Goal: Information Seeking & Learning: Learn about a topic

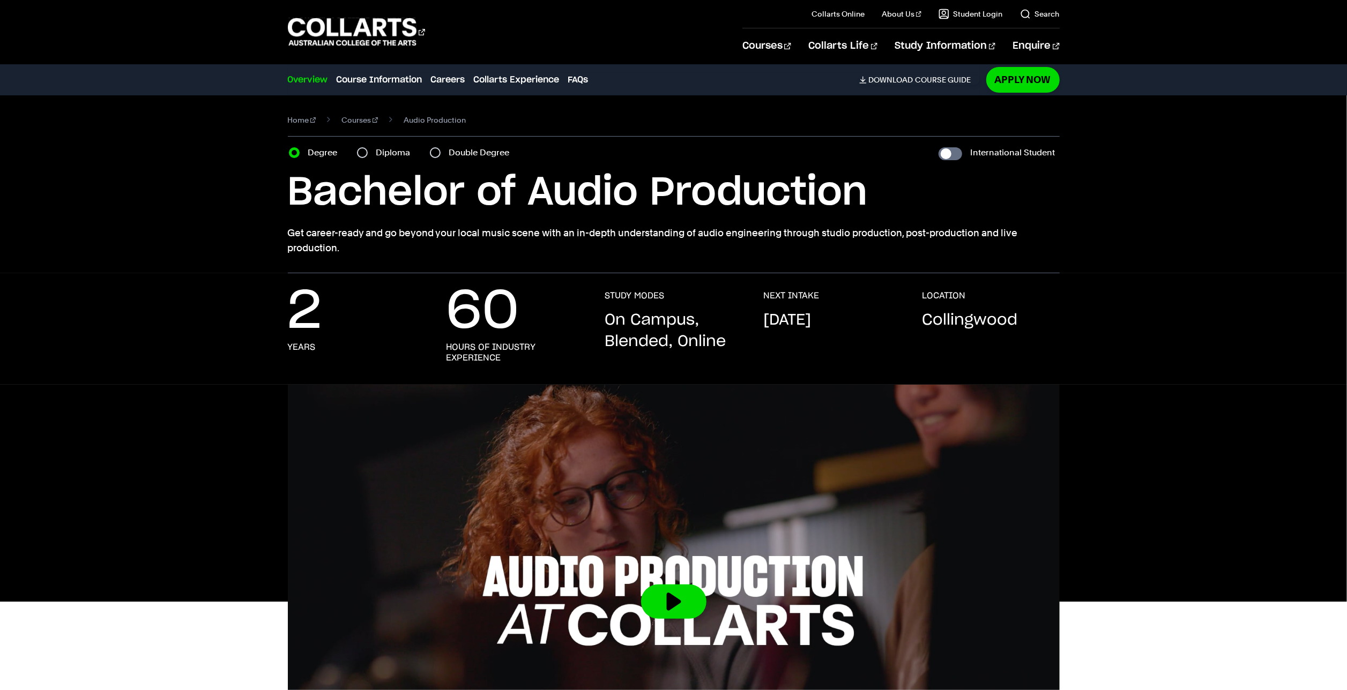
click at [335, 314] on div "2 Years" at bounding box center [356, 326] width 137 height 73
drag, startPoint x: 333, startPoint y: 314, endPoint x: 285, endPoint y: 314, distance: 47.7
click at [285, 314] on div "2 Years 60 Hours of Industry Experience STUDY MODES On Campus, Blended, Online …" at bounding box center [673, 337] width 1001 height 94
drag, startPoint x: 285, startPoint y: 314, endPoint x: 446, endPoint y: 320, distance: 161.4
click at [446, 320] on div "2 Years 60 Hours of Industry Experience STUDY MODES On Campus, Blended, Online …" at bounding box center [674, 337] width 772 height 94
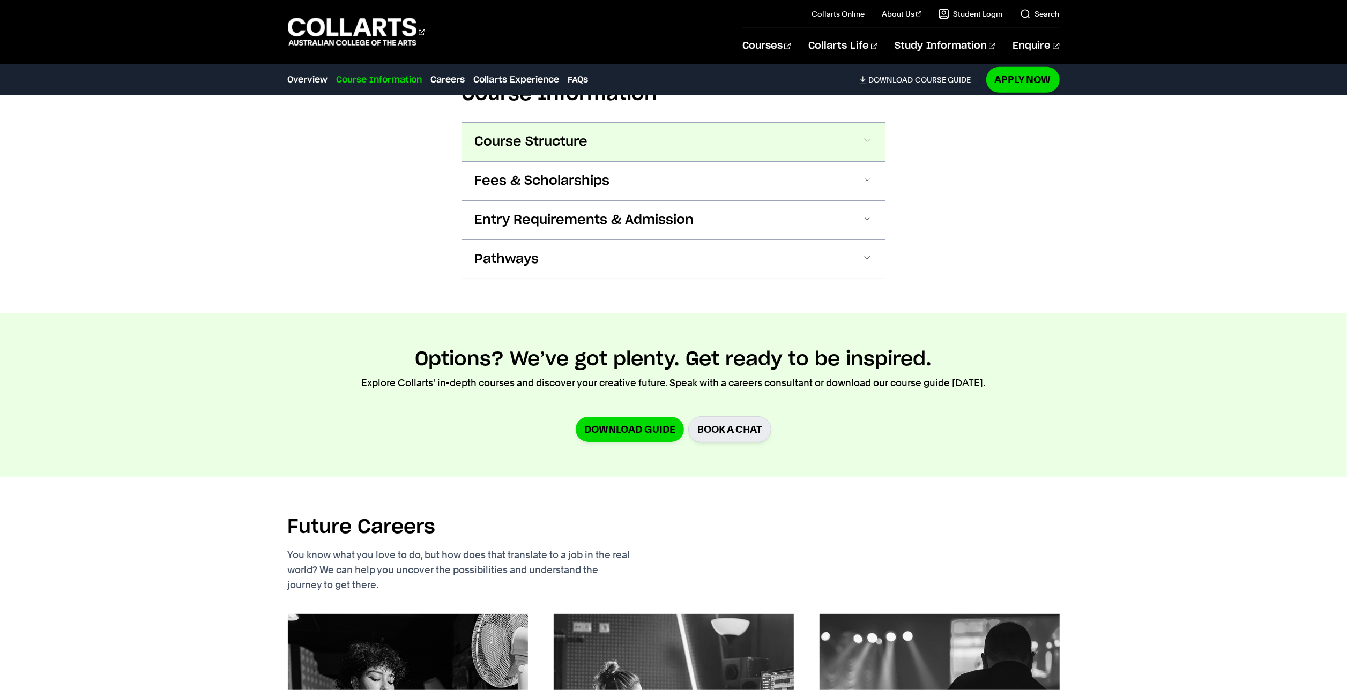
click at [580, 135] on span "Course Structure" at bounding box center [531, 141] width 113 height 17
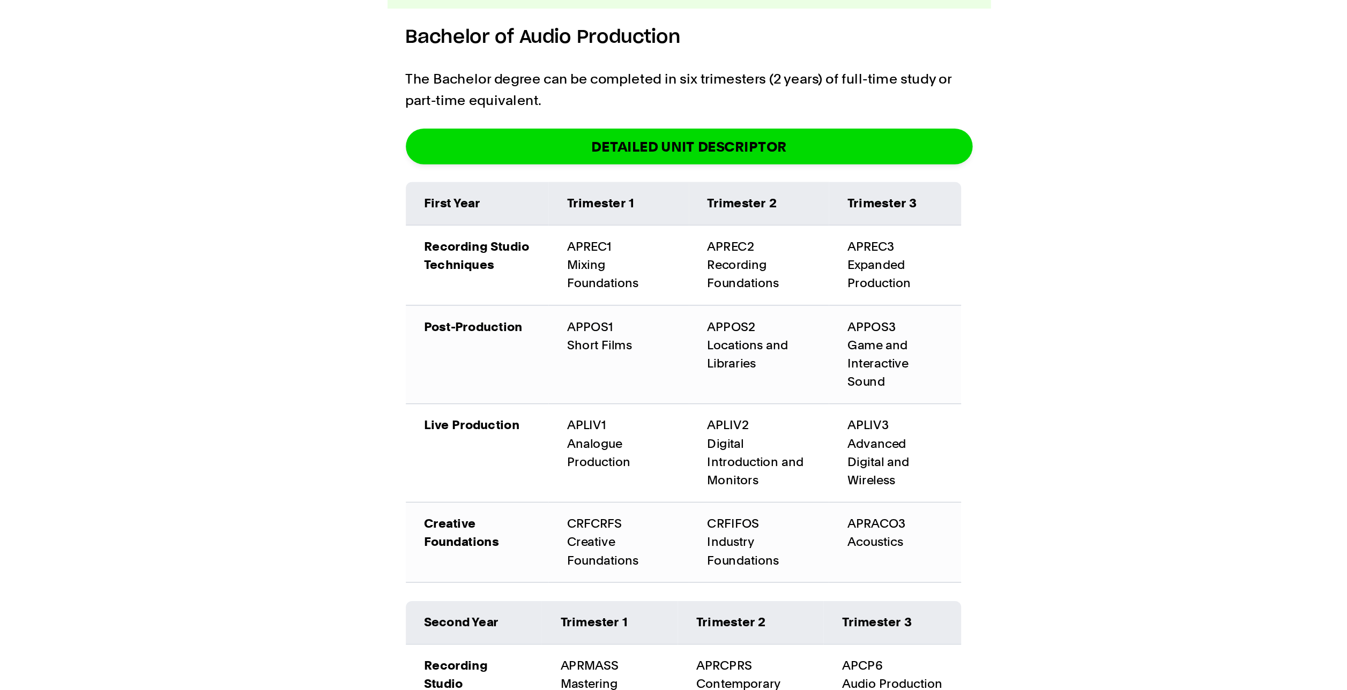
scroll to position [1137, 0]
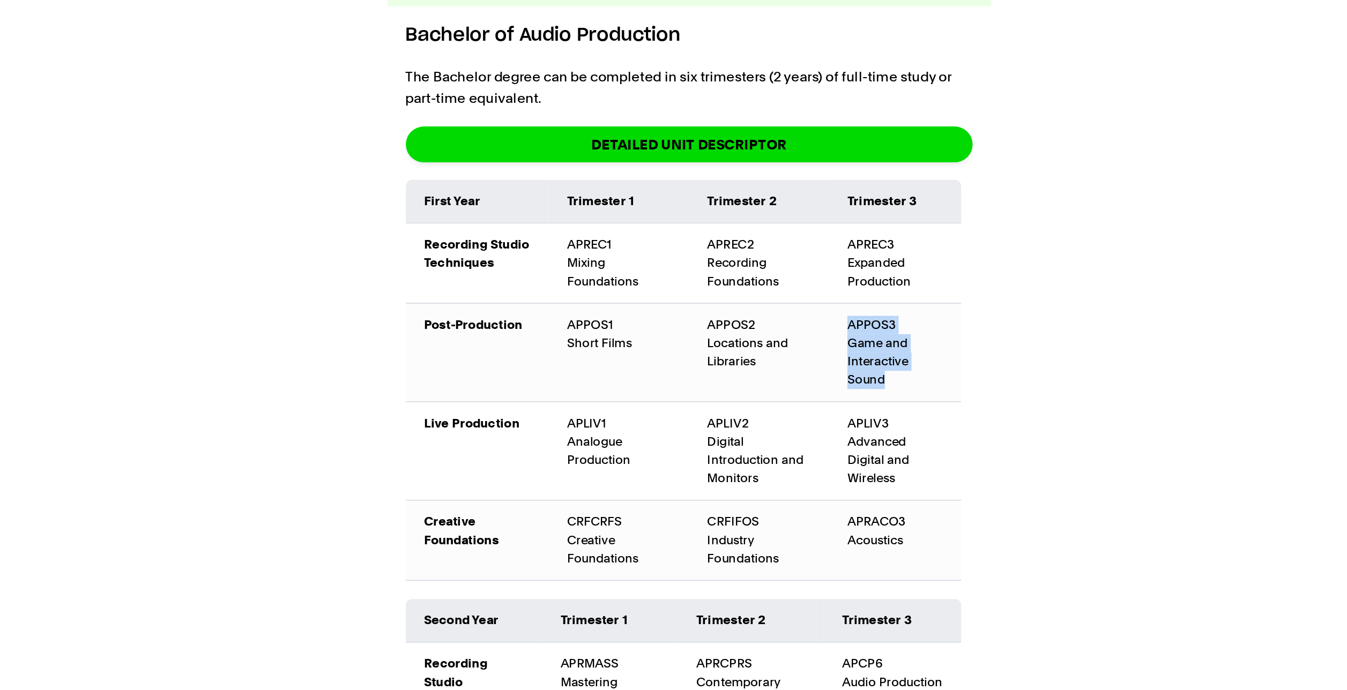
drag, startPoint x: 780, startPoint y: 363, endPoint x: 818, endPoint y: 402, distance: 55.0
click at [818, 402] on td "APPOS3 Game and Interactive Sound" at bounding box center [818, 376] width 93 height 69
click at [818, 402] on div "APPOS3 Game and Interactive Sound" at bounding box center [818, 376] width 67 height 51
drag, startPoint x: 818, startPoint y: 402, endPoint x: 857, endPoint y: 407, distance: 38.9
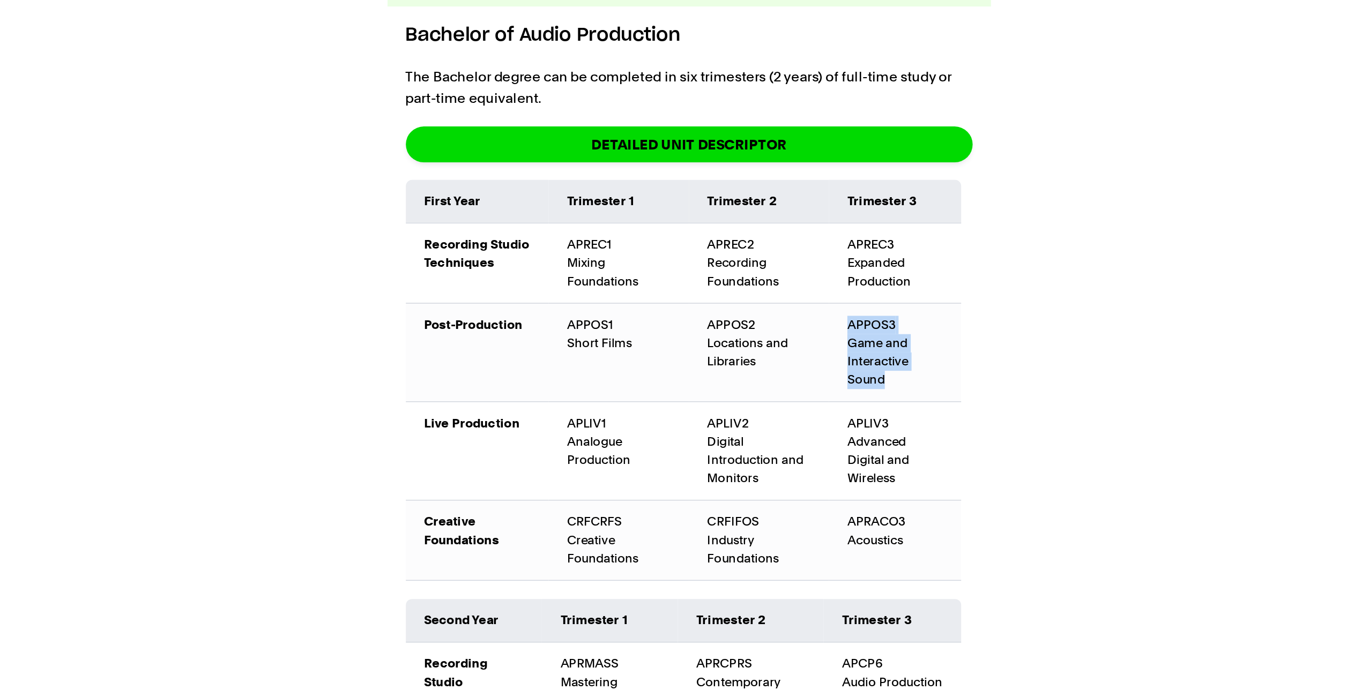
click at [857, 407] on td "APPOS3 Game and Interactive Sound" at bounding box center [818, 376] width 93 height 69
click at [875, 412] on div "Bachelor of Audio Production The Bachelor degree can be completed in six trimes…" at bounding box center [673, 512] width 423 height 757
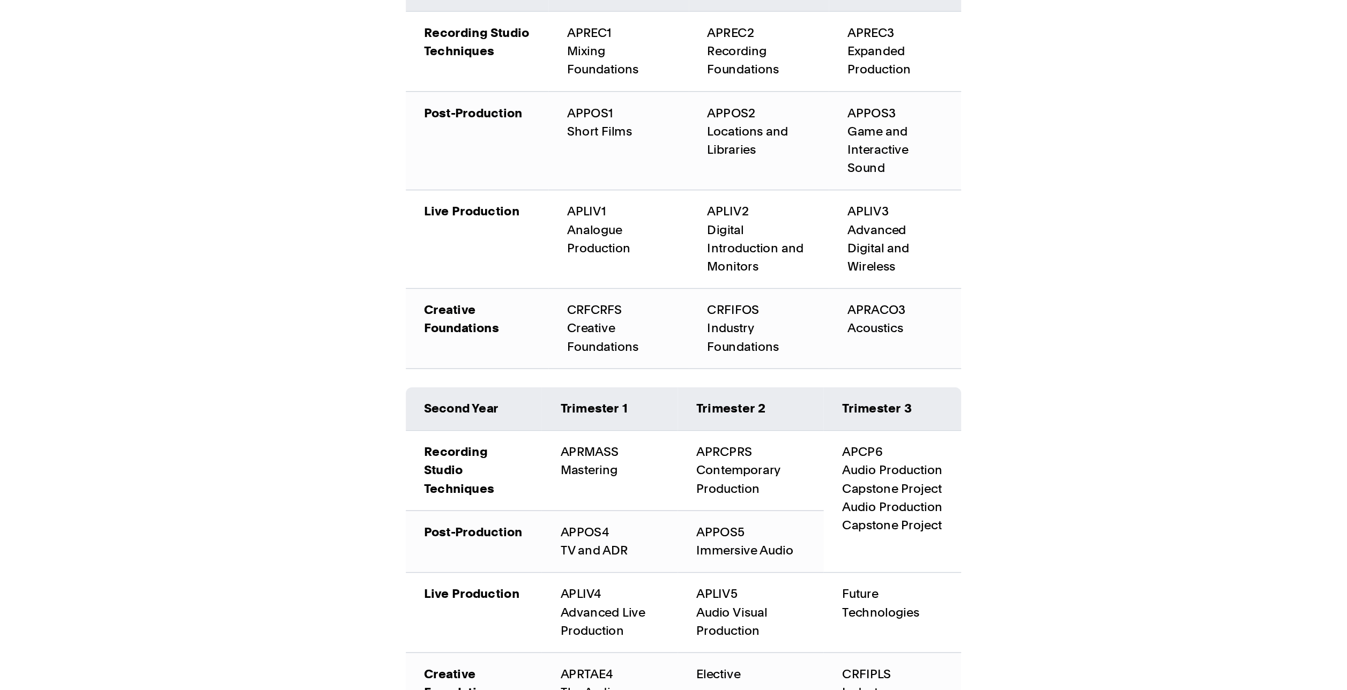
scroll to position [1460, 0]
